Goal: Information Seeking & Learning: Find specific fact

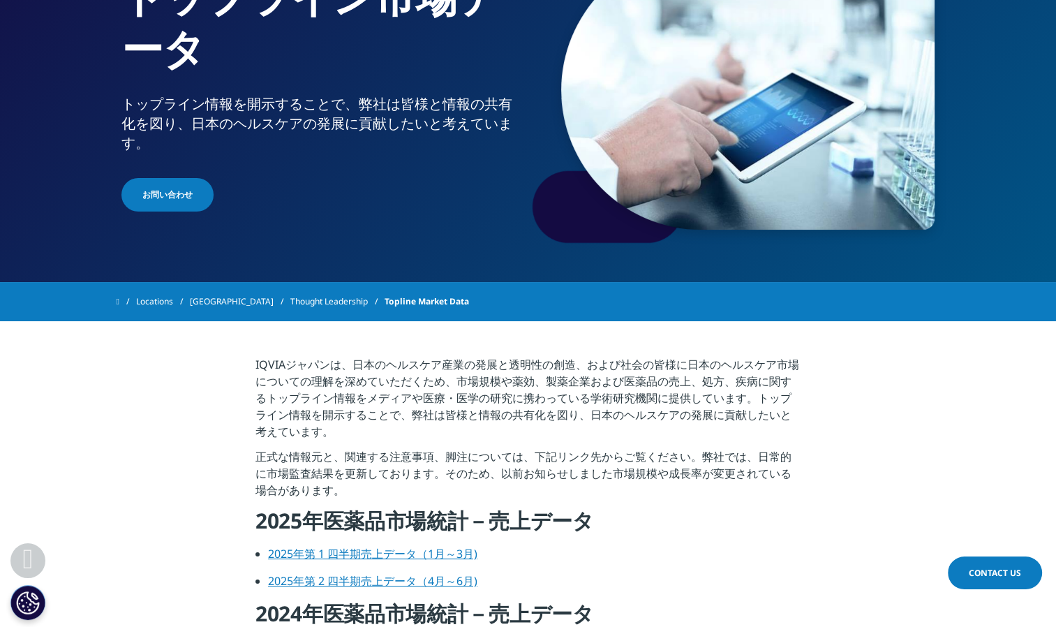
scroll to position [279, 0]
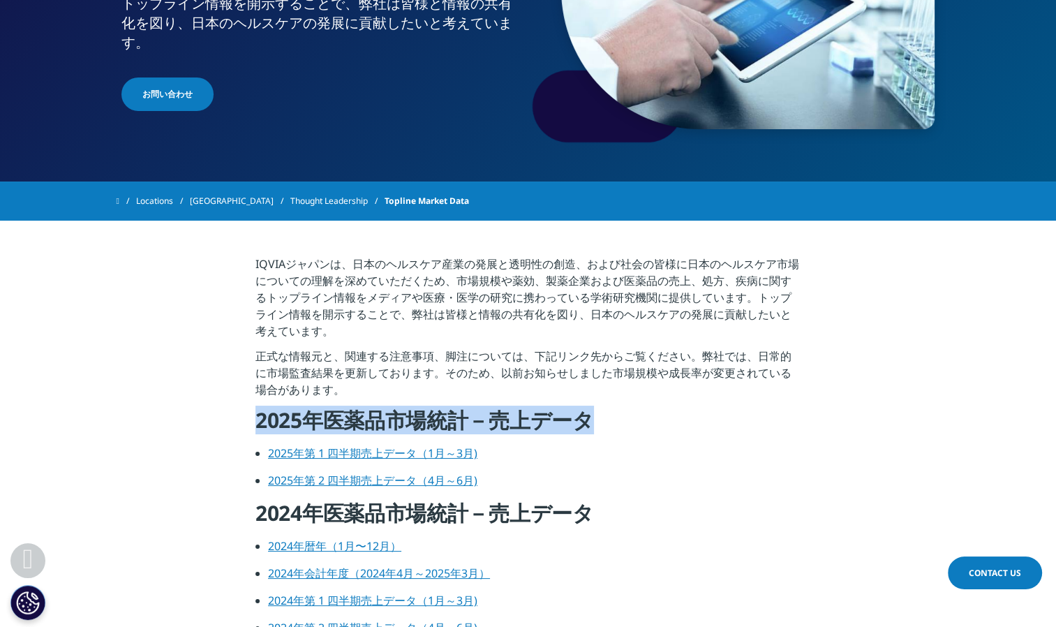
drag, startPoint x: 564, startPoint y: 421, endPoint x: 260, endPoint y: 430, distance: 303.7
click at [256, 431] on h4 "2025年医薬品市場統計－売上データ" at bounding box center [527, 425] width 545 height 38
drag, startPoint x: 260, startPoint y: 430, endPoint x: 289, endPoint y: 427, distance: 28.8
copy h4 "2025年医薬品市場統計－売上データ"
click at [341, 484] on link "2025年第 2 四半期売上データ（4月～6月)" at bounding box center [372, 480] width 209 height 15
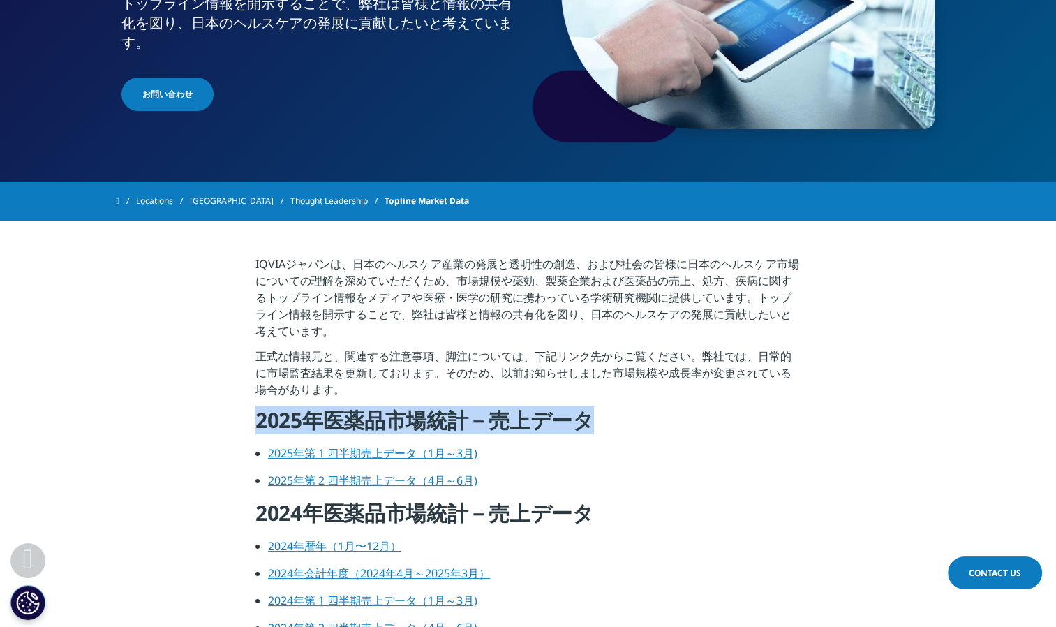
copy h4 "2025年医薬品市場統計－売上データ"
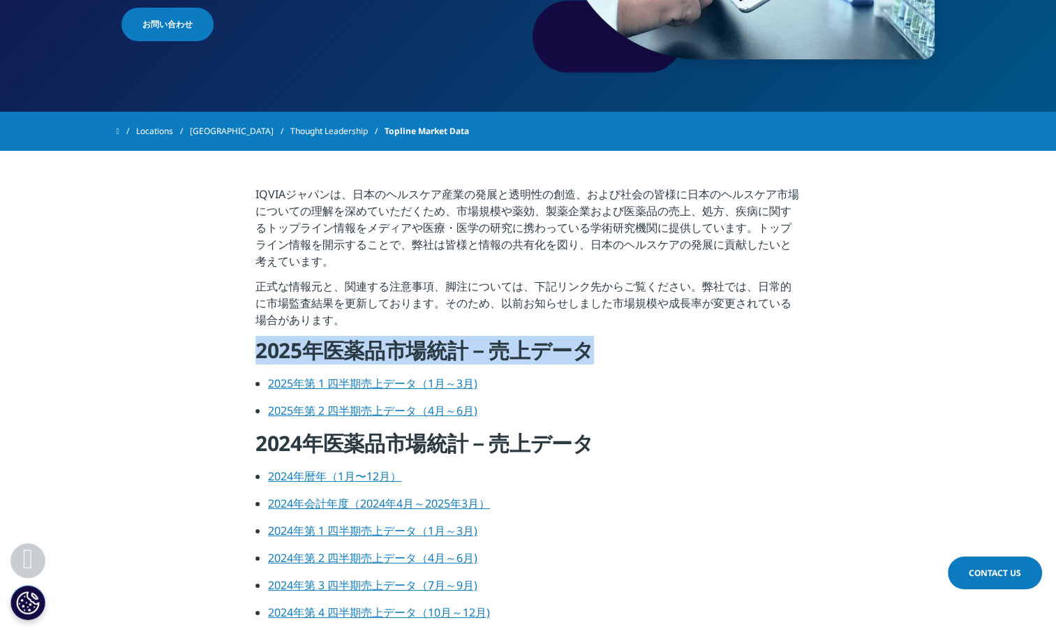
click at [447, 500] on link "2024年会計年度（2024年4月～2025年3月）" at bounding box center [379, 503] width 222 height 15
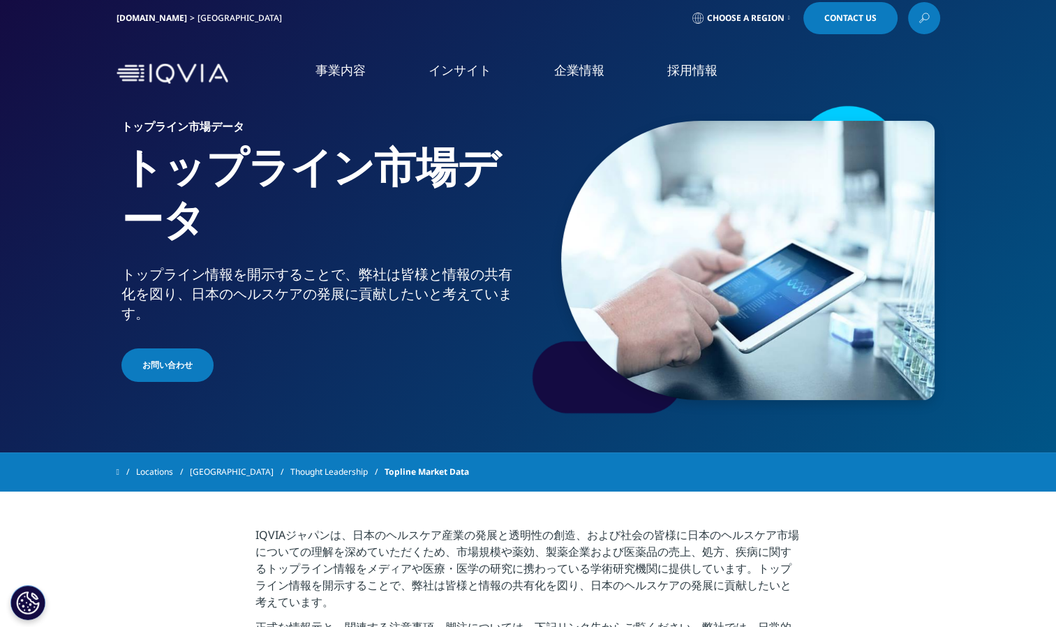
scroll to position [0, 0]
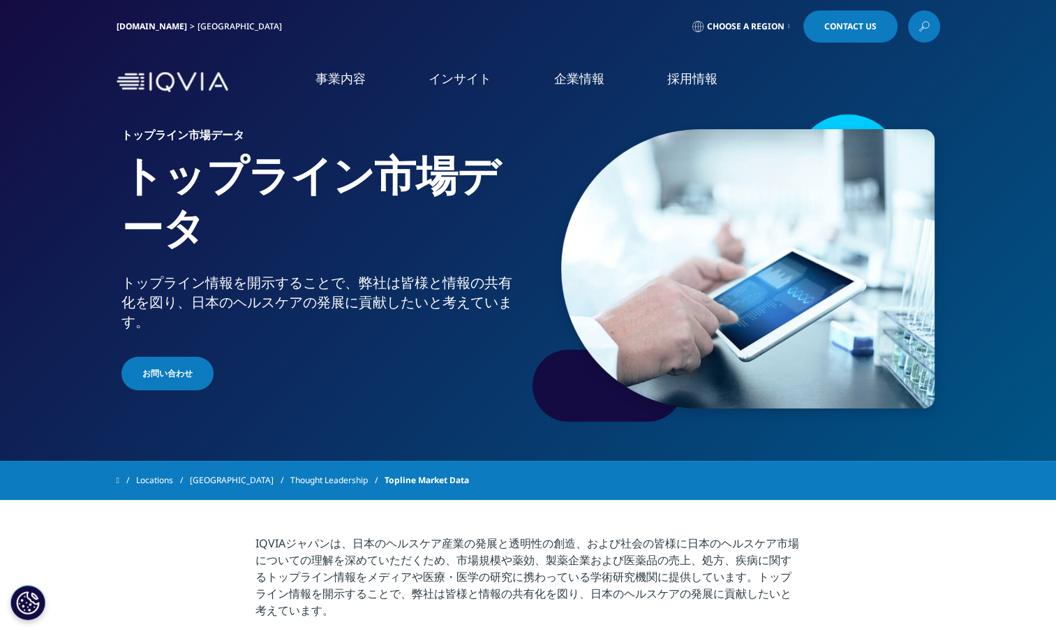
click at [916, 21] on link at bounding box center [924, 26] width 32 height 32
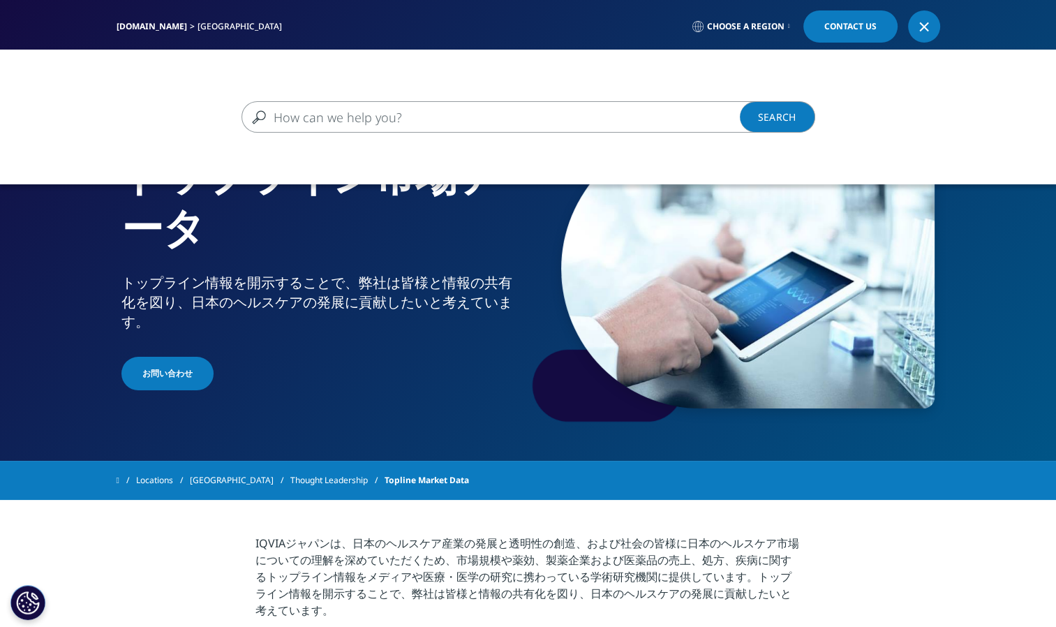
click at [472, 113] on input "検索する" at bounding box center [507, 116] width 533 height 31
type input "販売会社、販促会社"
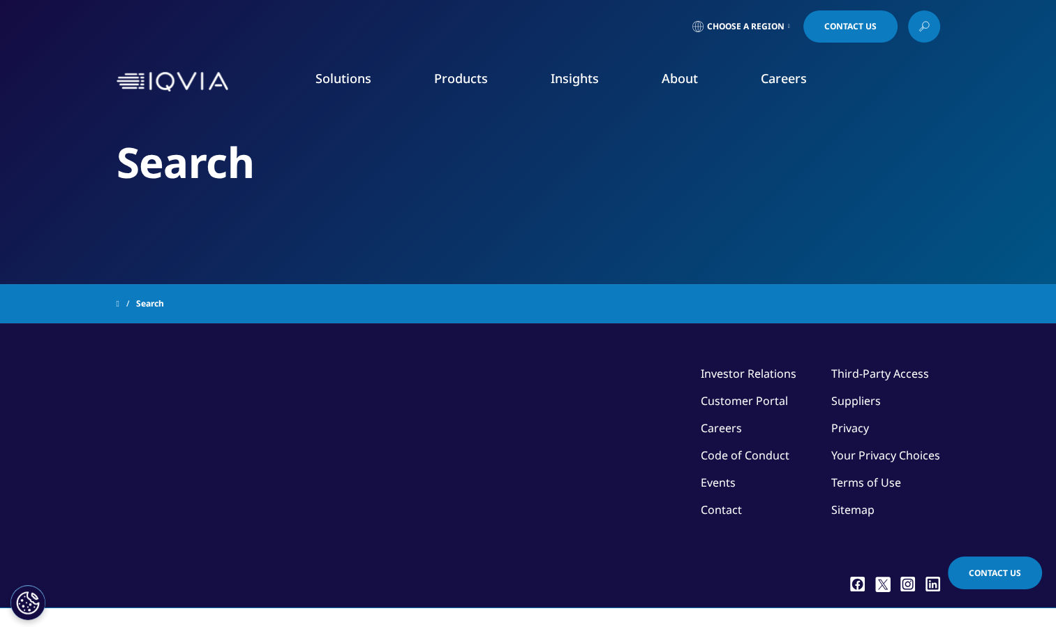
type input "販売会社、販促会社"
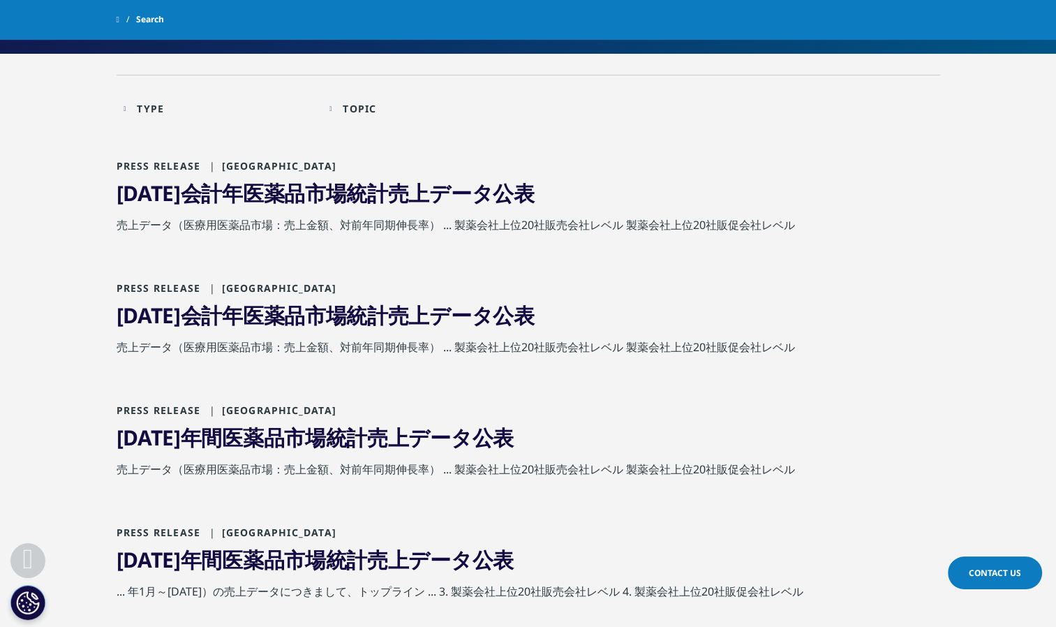
scroll to position [209, 0]
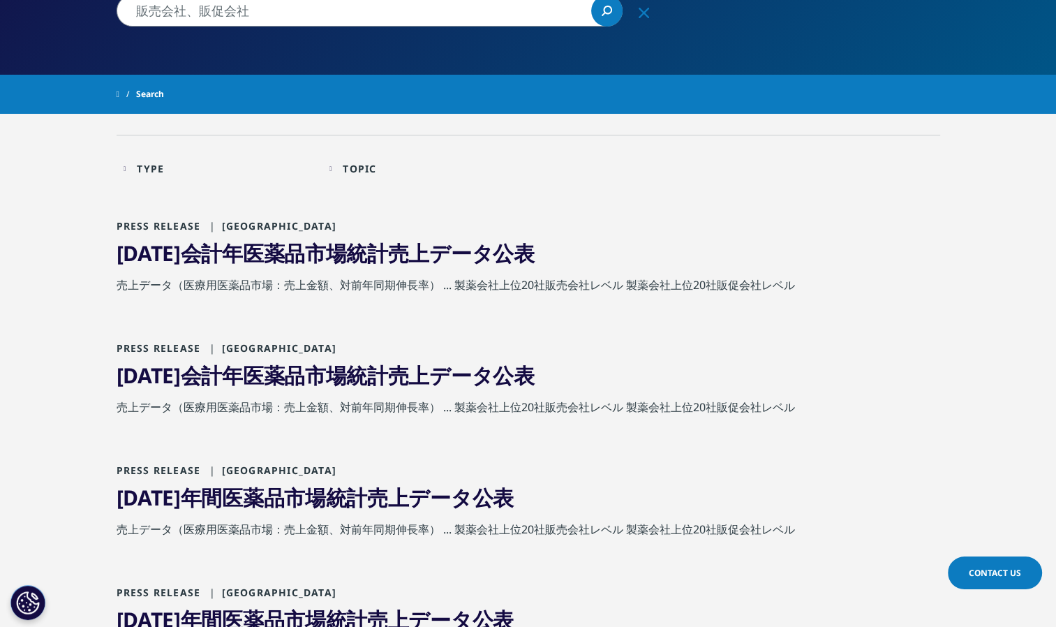
click at [405, 245] on link "2024会計年医薬品市場統計 売 上データ公表" at bounding box center [326, 253] width 418 height 29
